Goal: Navigation & Orientation: Find specific page/section

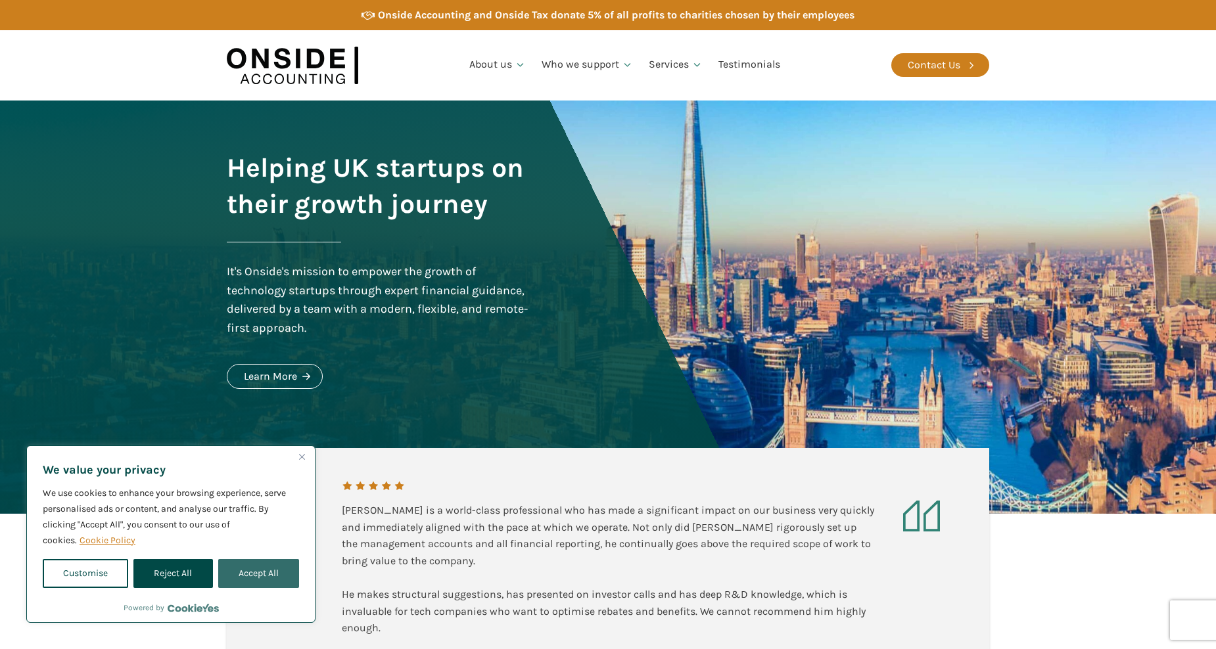
click at [243, 577] on button "Accept All" at bounding box center [258, 573] width 81 height 29
checkbox input "true"
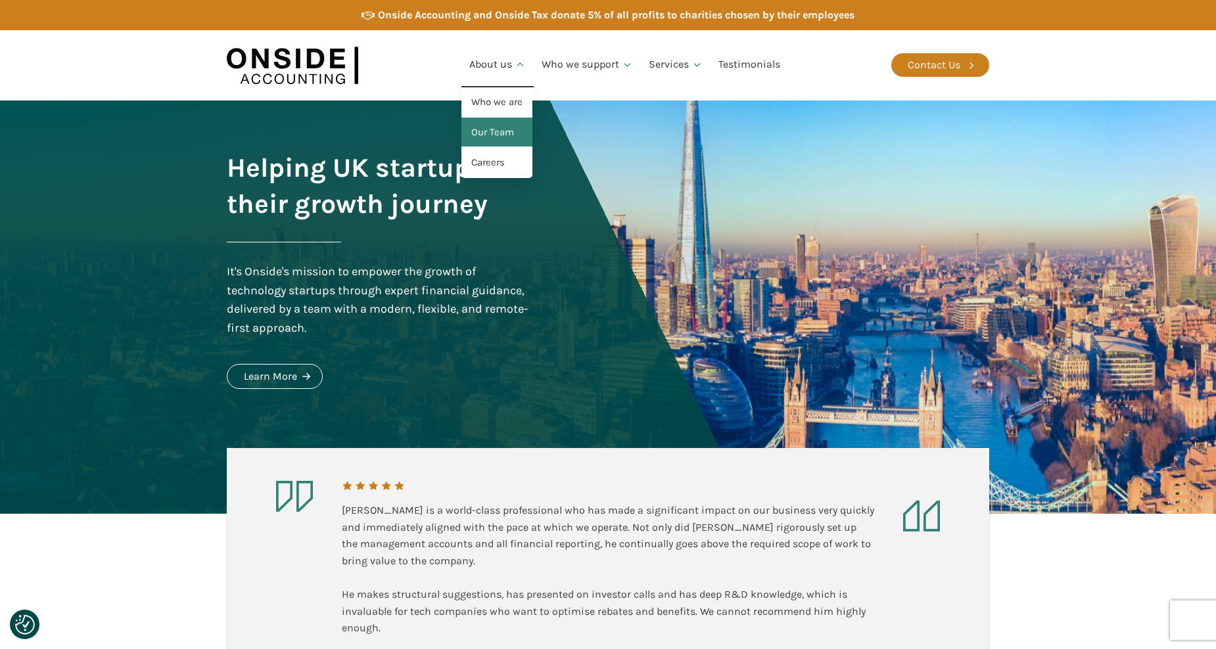
click at [509, 135] on link "Our Team" at bounding box center [496, 133] width 71 height 30
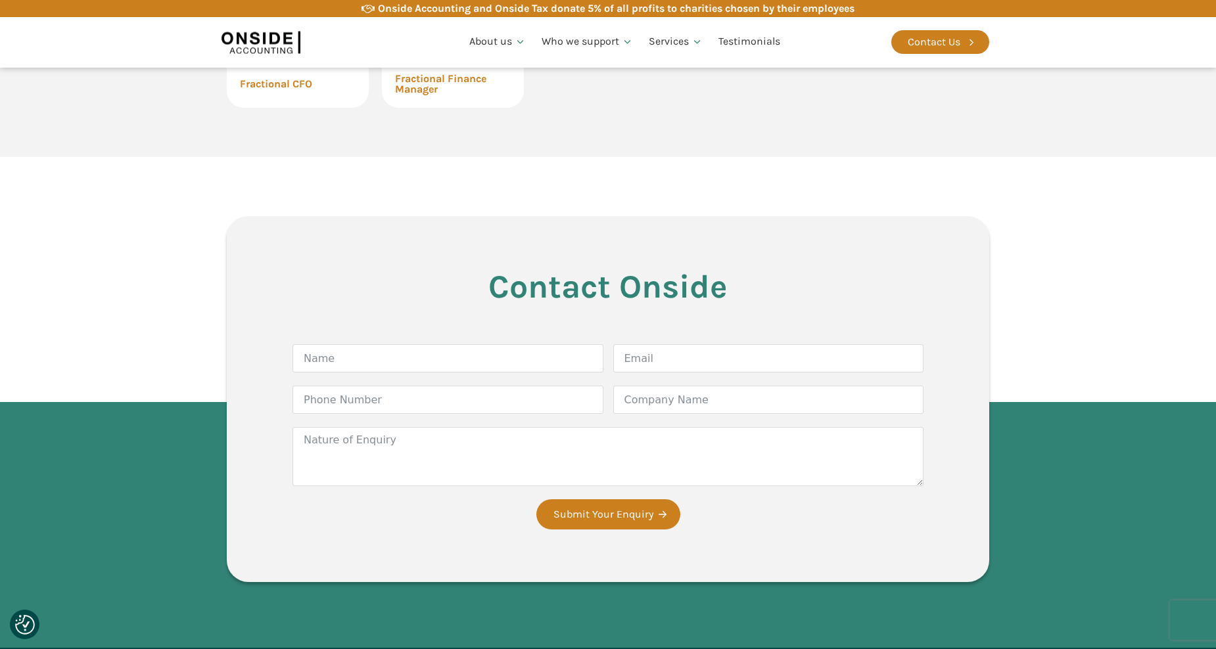
scroll to position [3418, 0]
